Goal: Register for event/course

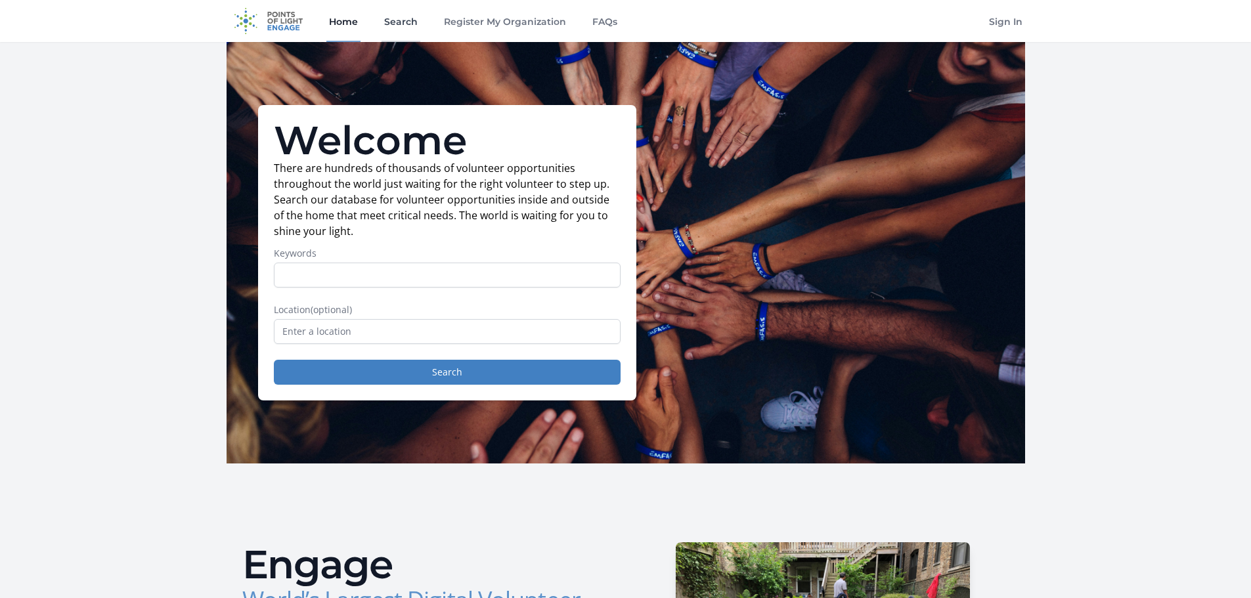
click at [404, 25] on link "Search" at bounding box center [401, 21] width 39 height 42
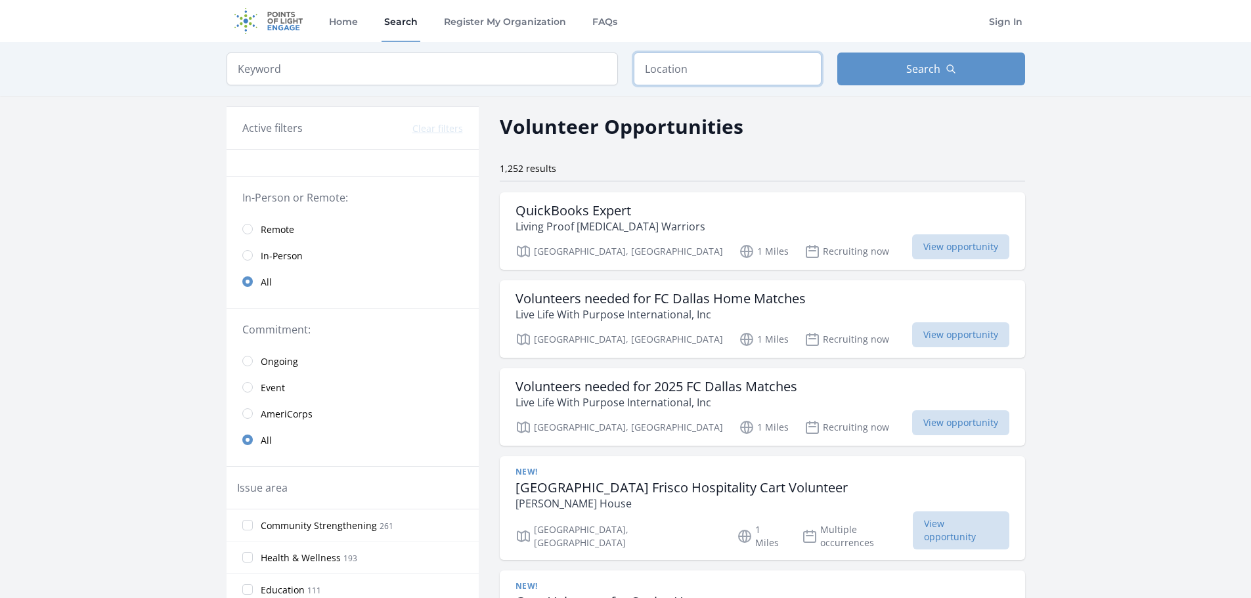
click at [727, 72] on input "text" at bounding box center [728, 69] width 188 height 33
type input "[PERSON_NAME], IL 60525, [GEOGRAPHIC_DATA]"
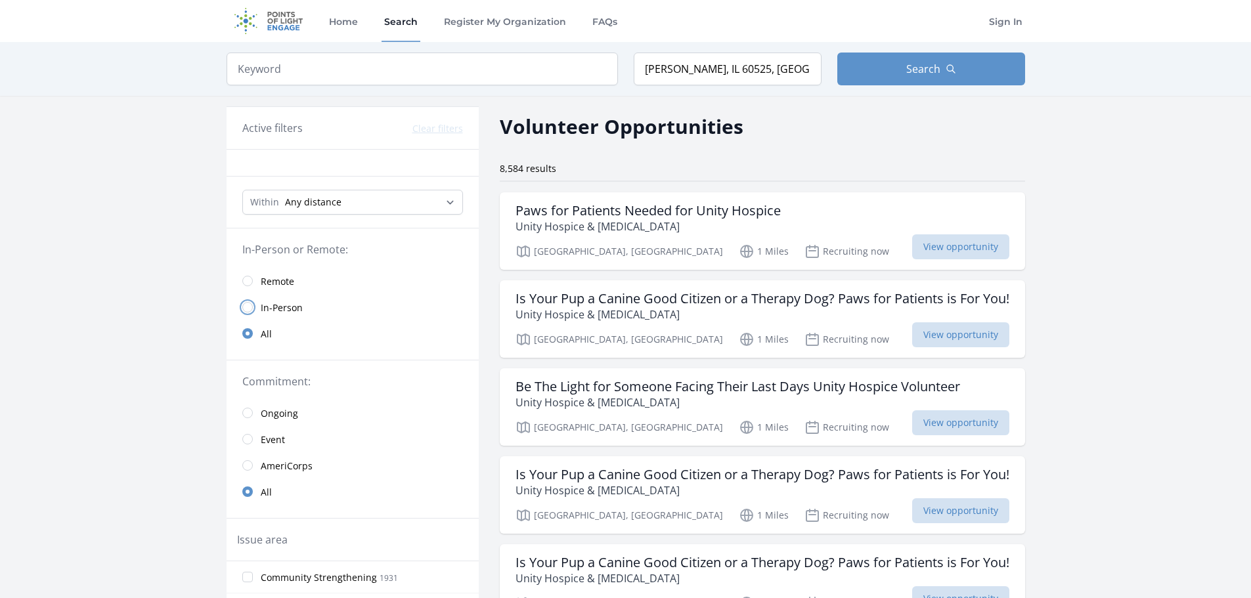
click at [251, 309] on input "radio" at bounding box center [247, 307] width 11 height 11
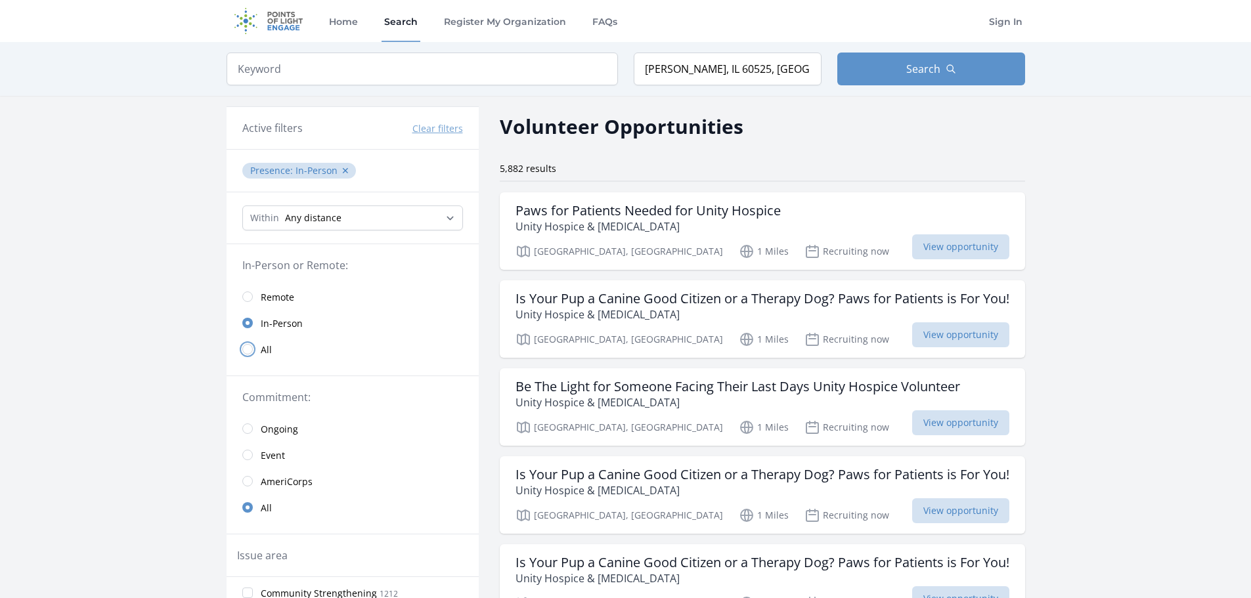
click at [243, 349] on input "radio" at bounding box center [247, 349] width 11 height 11
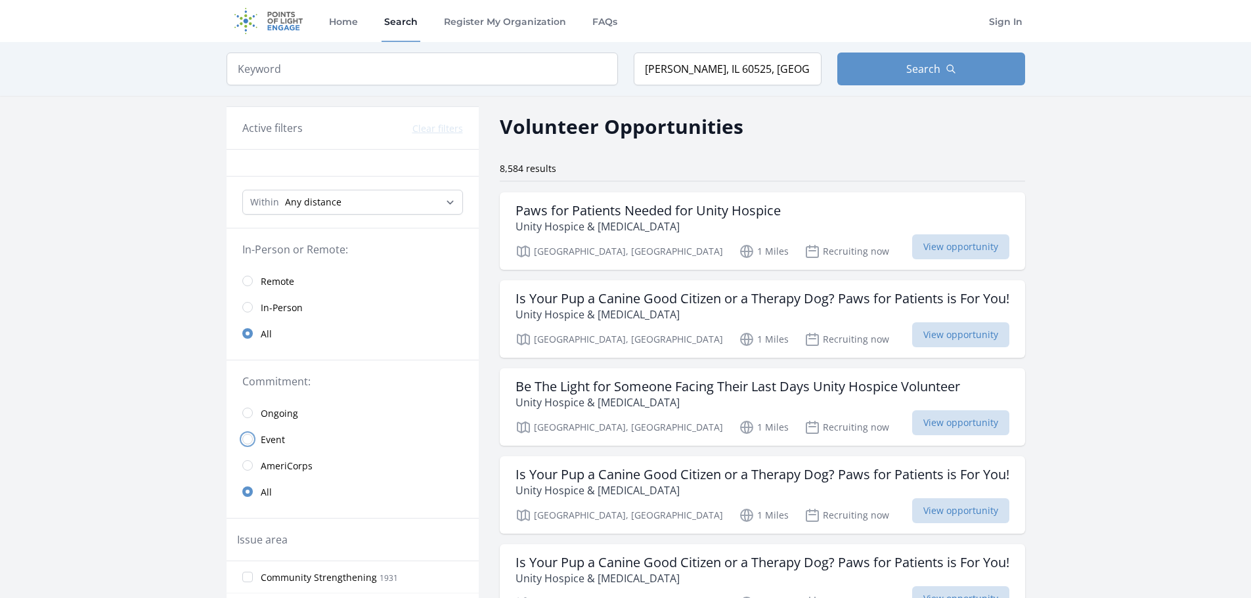
click at [250, 440] on input "radio" at bounding box center [247, 439] width 11 height 11
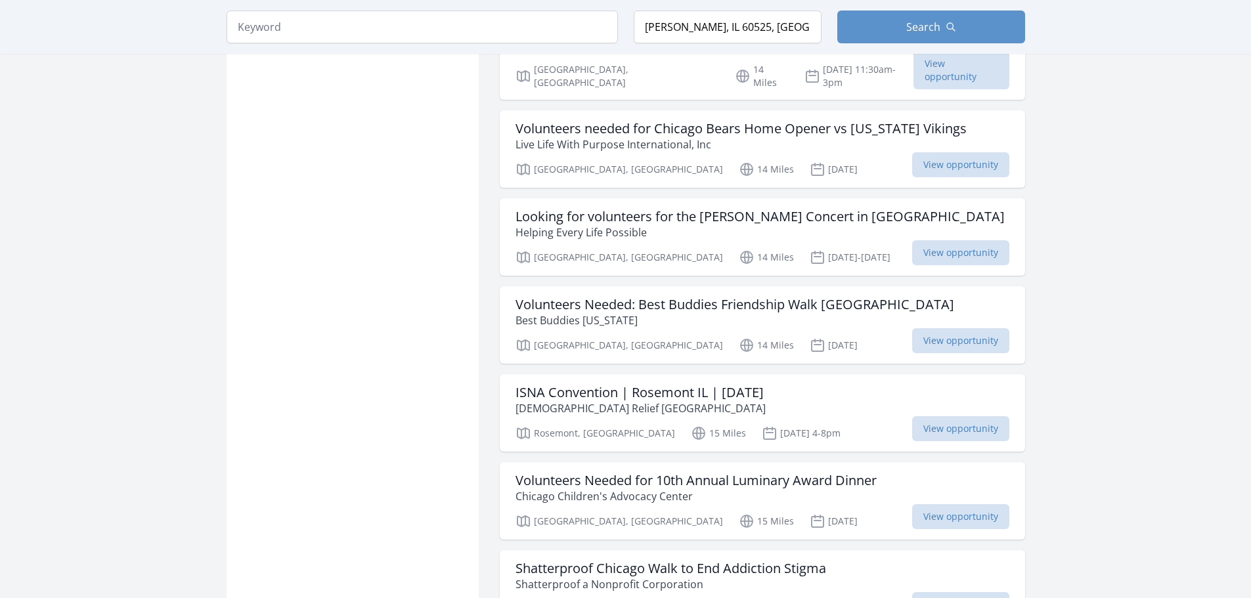
scroll to position [1182, 0]
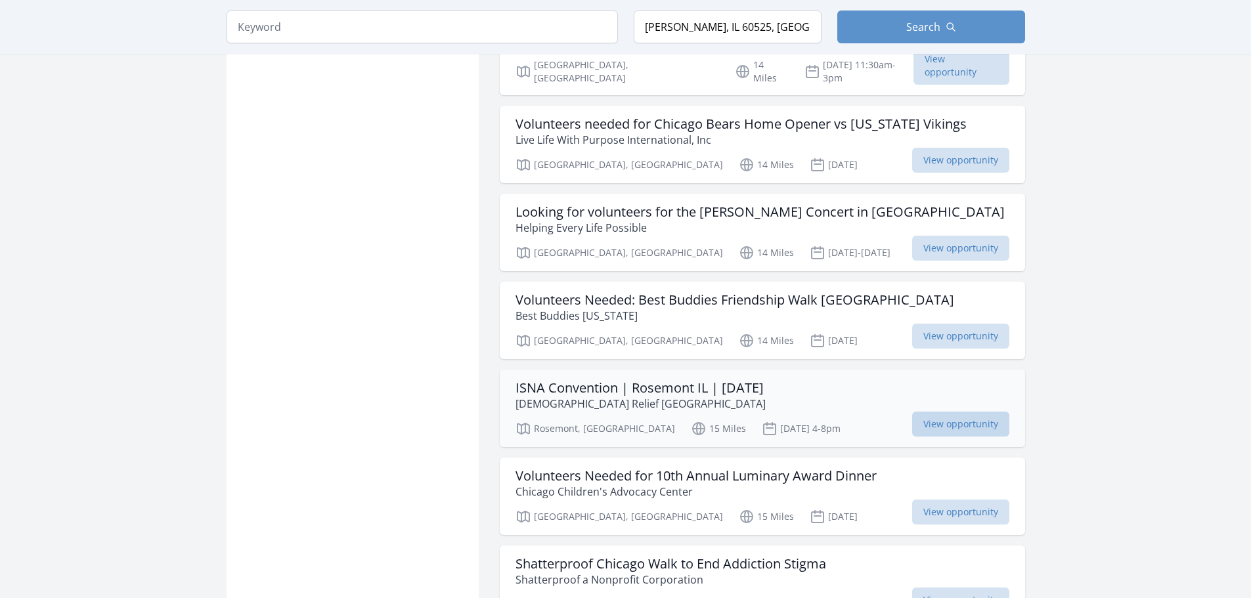
click at [922, 412] on span "View opportunity" at bounding box center [960, 424] width 97 height 25
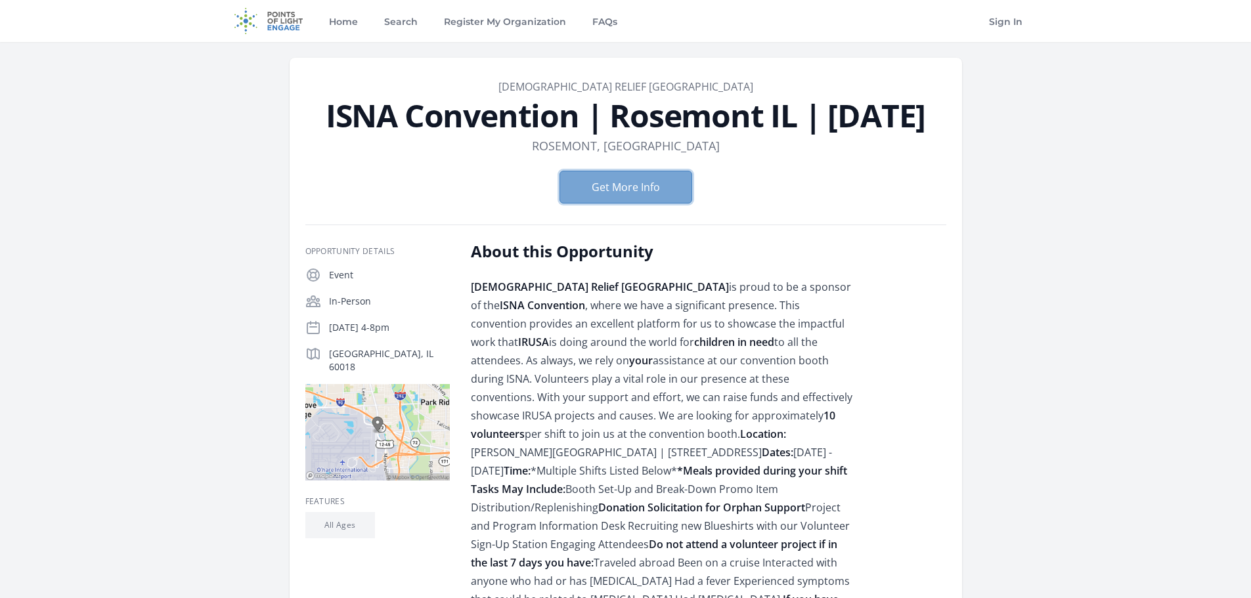
click at [648, 204] on button "Get More Info" at bounding box center [626, 187] width 133 height 33
